Goal: Find specific page/section: Find specific page/section

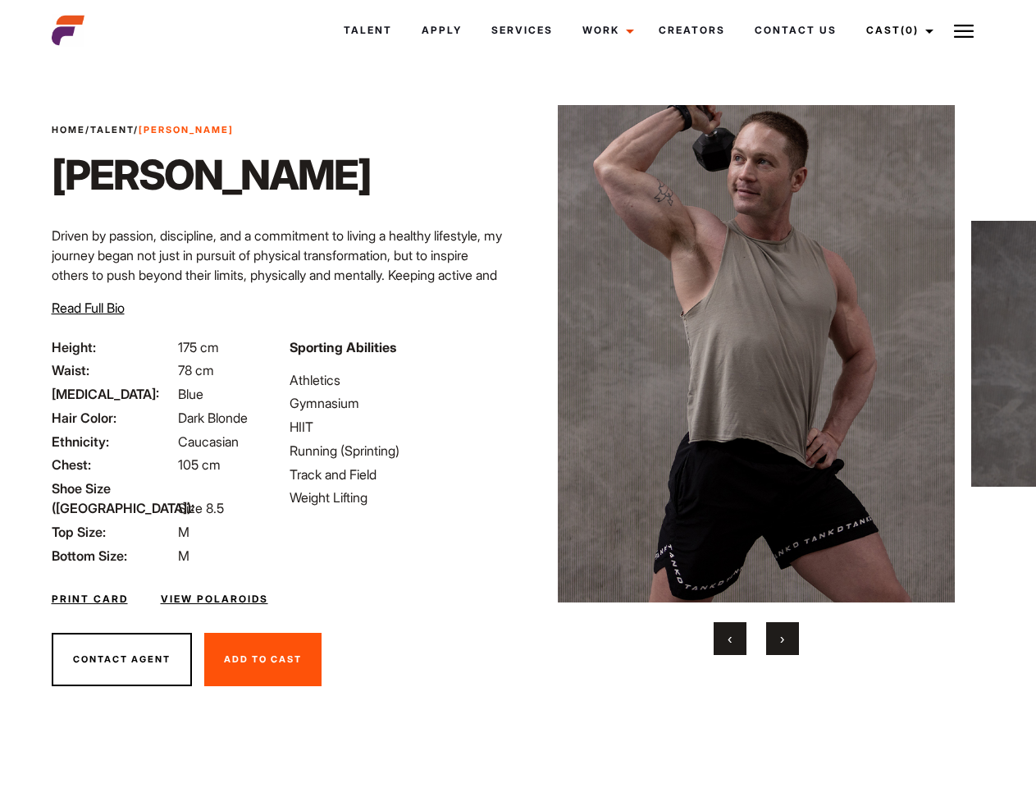
click at [895, 30] on link "Cast (0)" at bounding box center [898, 30] width 92 height 44
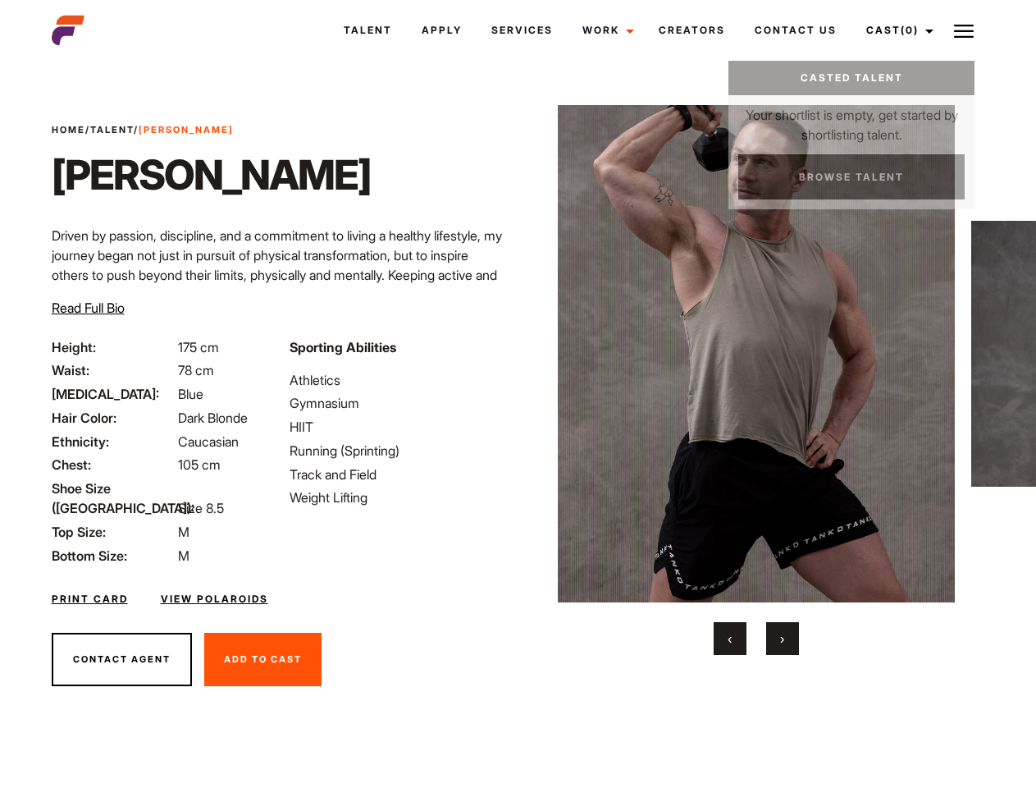
click at [964, 30] on img at bounding box center [964, 31] width 20 height 20
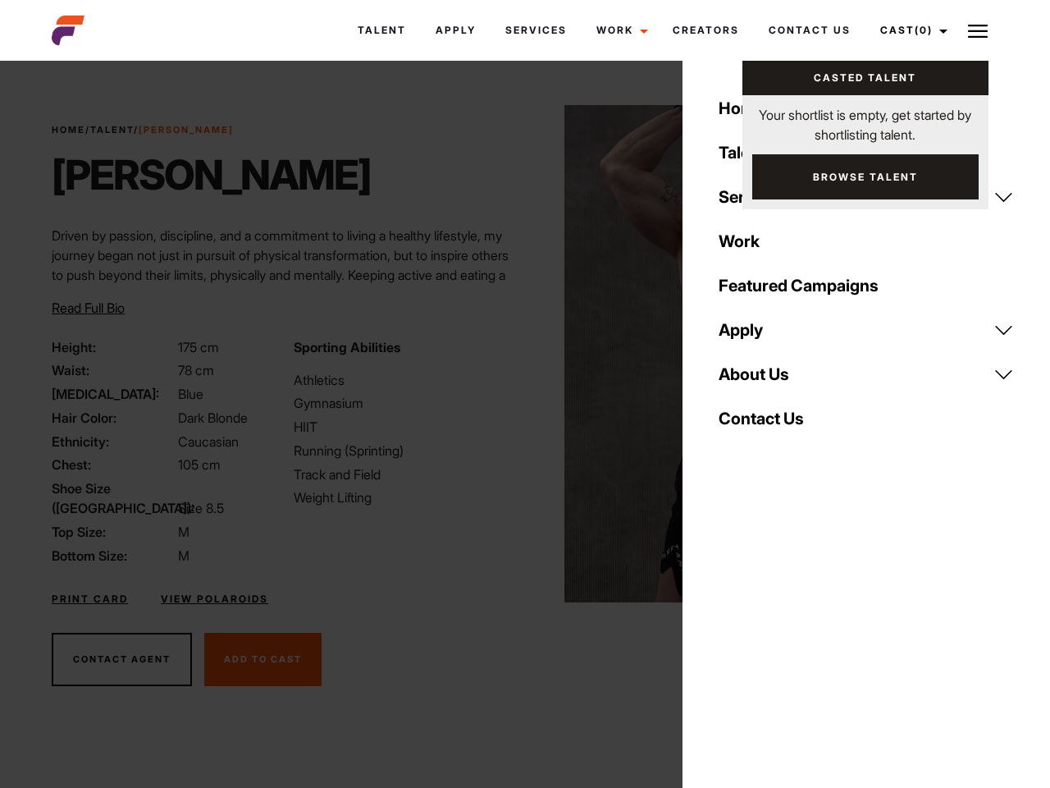
click at [756, 380] on img at bounding box center [763, 353] width 398 height 497
click at [518, 354] on div "Sporting Abilities Athletics Gymnasium HIIT Running (Sprinting) Track and Field…" at bounding box center [404, 451] width 241 height 228
click at [730, 638] on button "‹" at bounding box center [740, 638] width 33 height 33
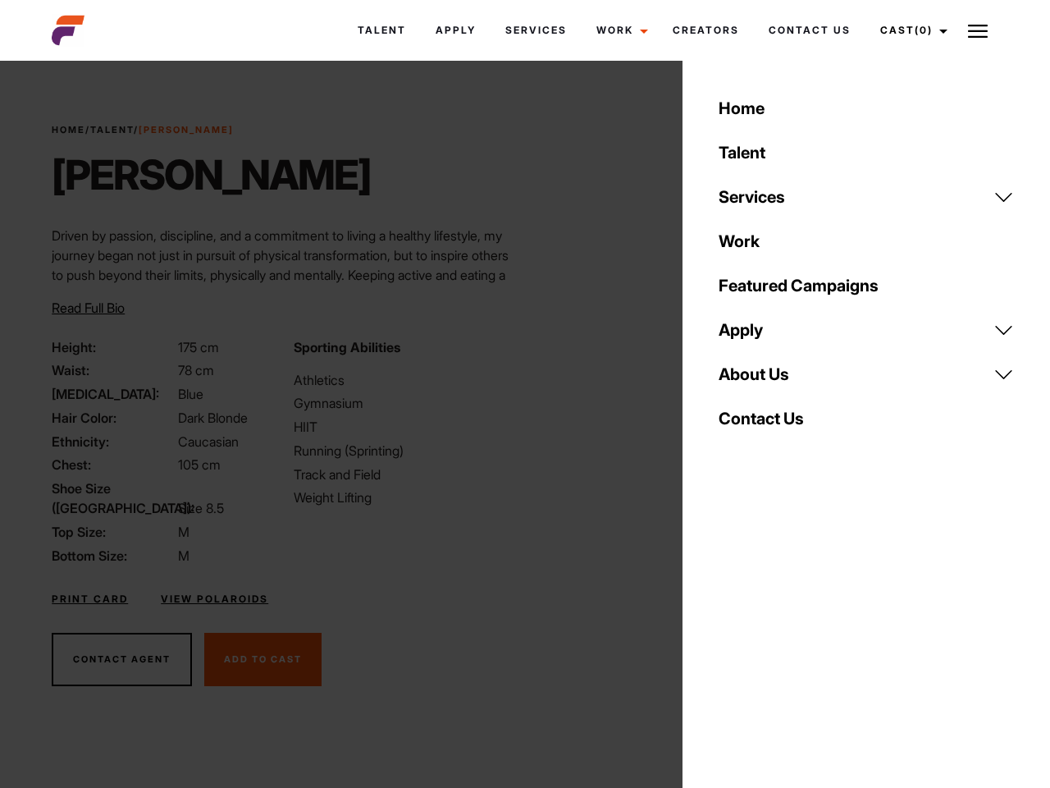
click at [783, 638] on body "Talent Apply Services Work Campaigns Creators Contact Us Cast (0) Casted Talent…" at bounding box center [525, 443] width 1050 height 754
